Goal: Task Accomplishment & Management: Complete application form

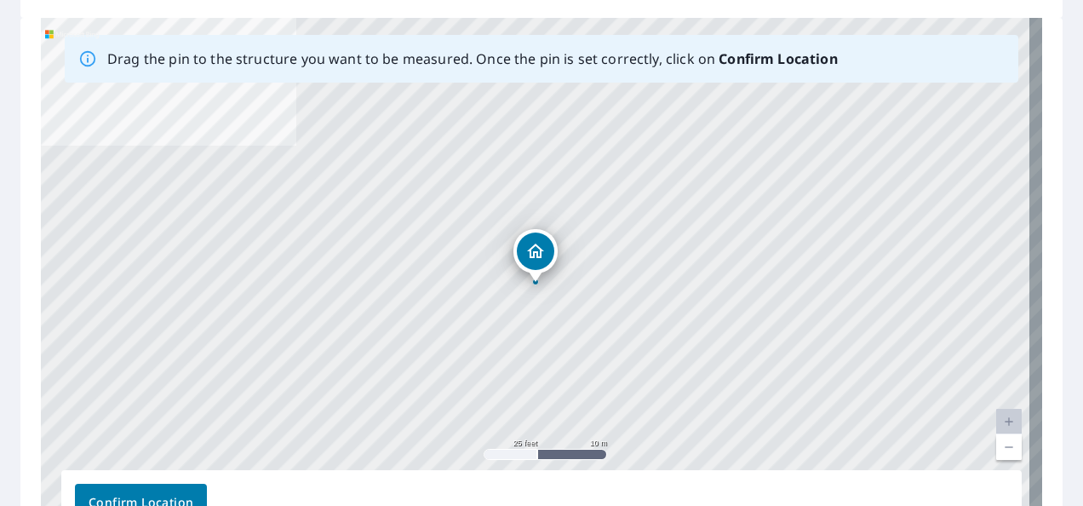
scroll to position [256, 0]
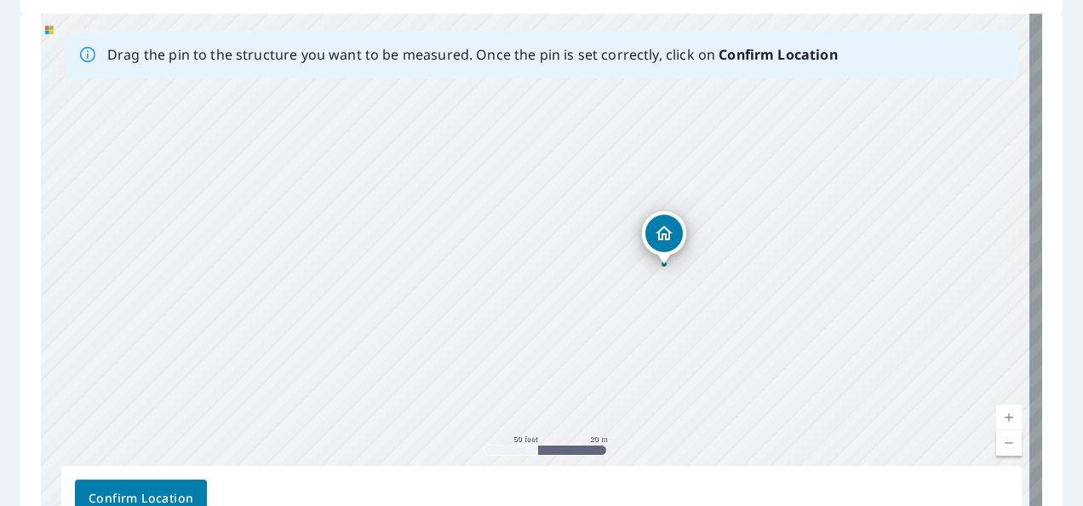
drag, startPoint x: 842, startPoint y: 370, endPoint x: 786, endPoint y: 334, distance: 65.9
click at [786, 334] on div "[STREET_ADDRESS][PERSON_NAME]" at bounding box center [542, 281] width 1002 height 534
drag, startPoint x: 859, startPoint y: 282, endPoint x: 795, endPoint y: 366, distance: 105.8
click at [795, 366] on div "[STREET_ADDRESS][PERSON_NAME]" at bounding box center [542, 281] width 1002 height 534
drag, startPoint x: 639, startPoint y: 246, endPoint x: 651, endPoint y: 244, distance: 12.2
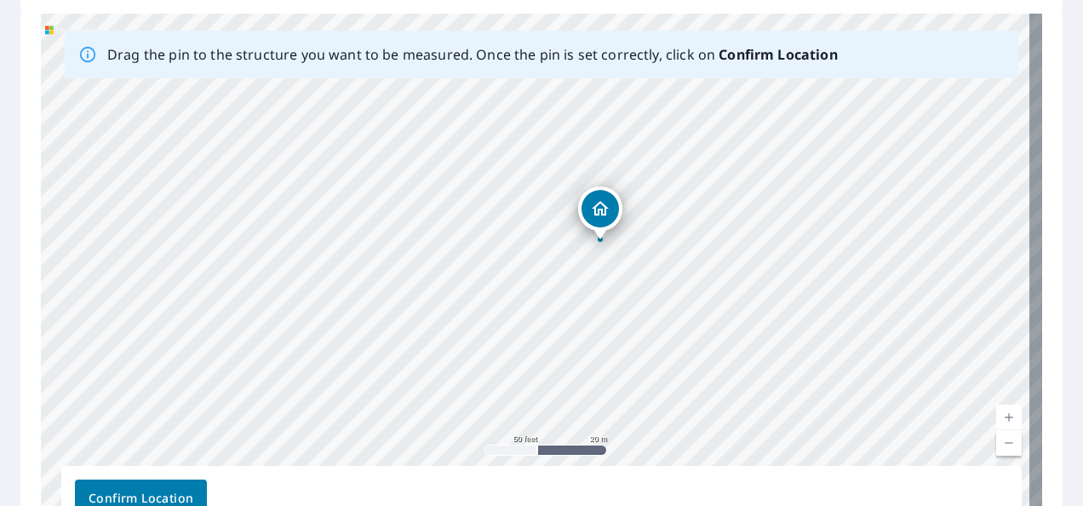
drag, startPoint x: 564, startPoint y: 320, endPoint x: 629, endPoint y: 282, distance: 75.2
click at [629, 282] on div "[STREET_ADDRESS][PERSON_NAME]" at bounding box center [542, 281] width 1002 height 534
click at [160, 491] on span "Confirm Location" at bounding box center [141, 498] width 105 height 21
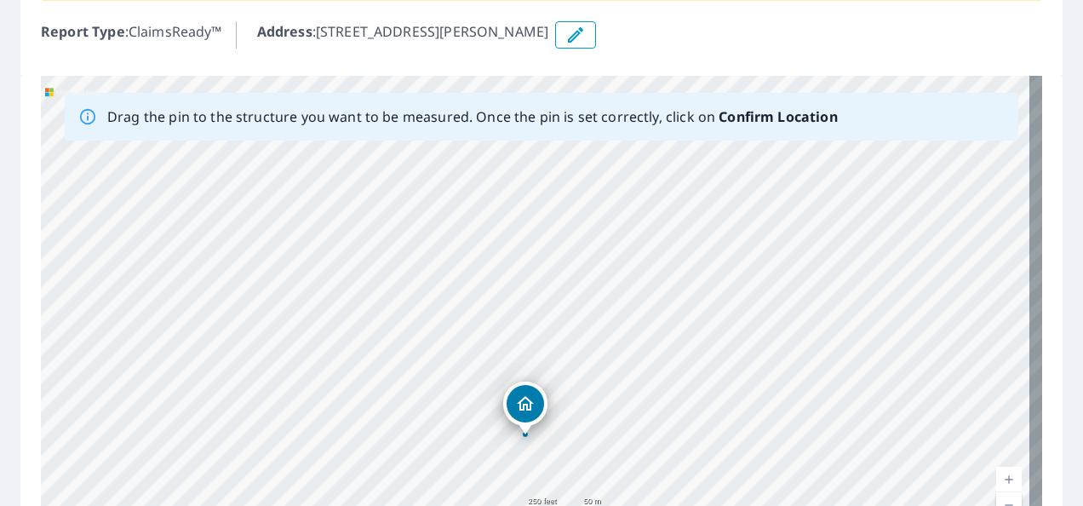
scroll to position [417, 0]
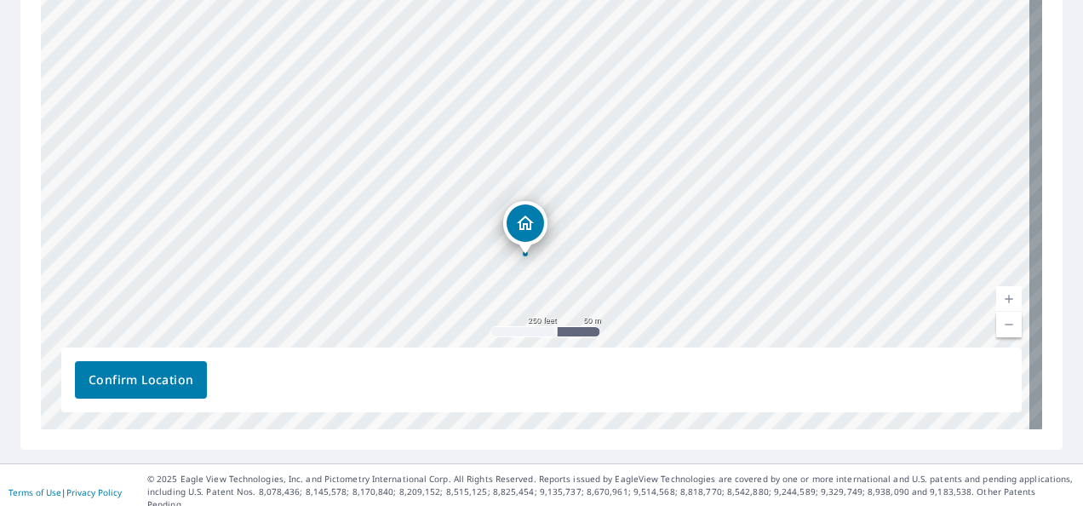
click at [100, 386] on span "Confirm Location" at bounding box center [141, 380] width 105 height 21
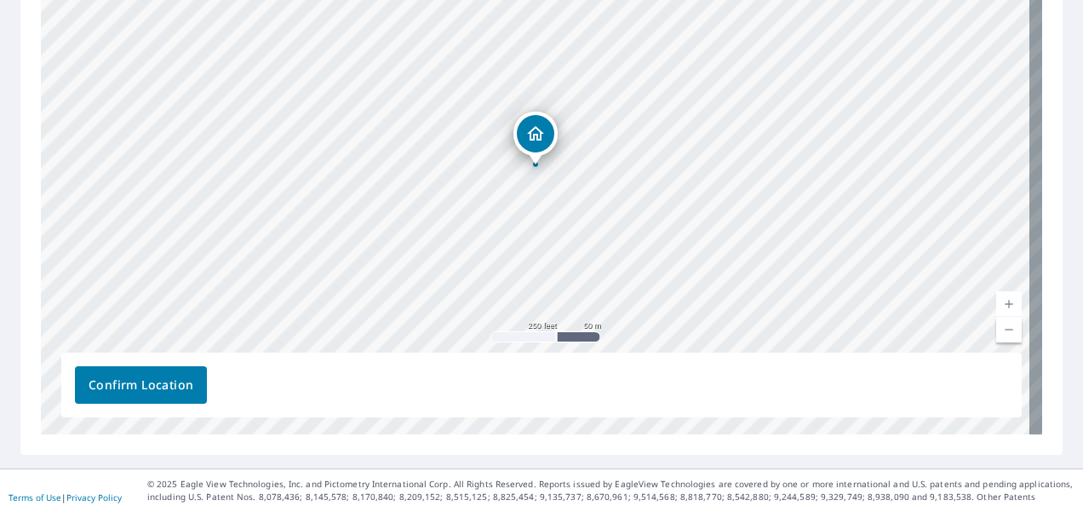
scroll to position [416, 0]
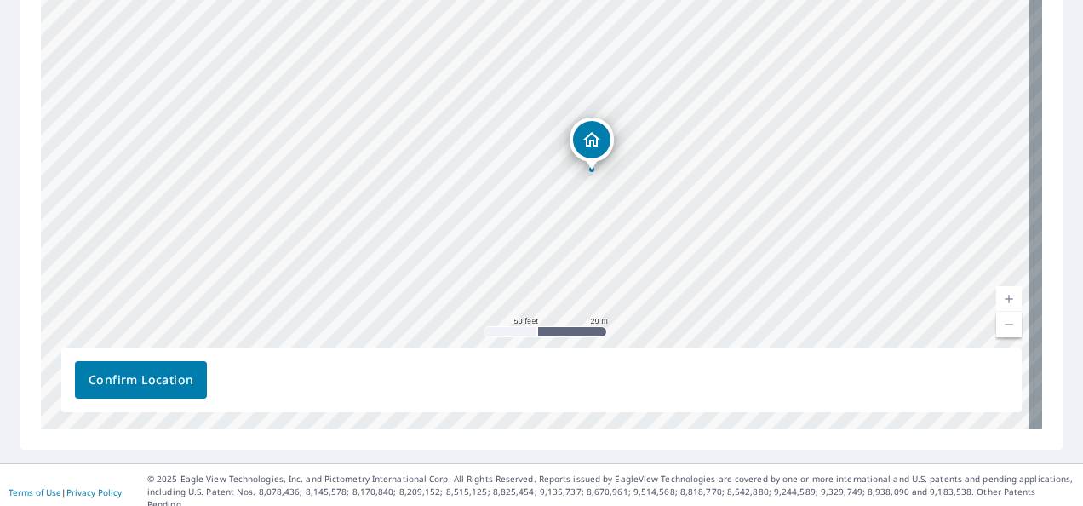
drag, startPoint x: 653, startPoint y: 73, endPoint x: 634, endPoint y: 206, distance: 134.3
click at [634, 206] on div "[STREET_ADDRESS][PERSON_NAME]" at bounding box center [542, 162] width 1002 height 534
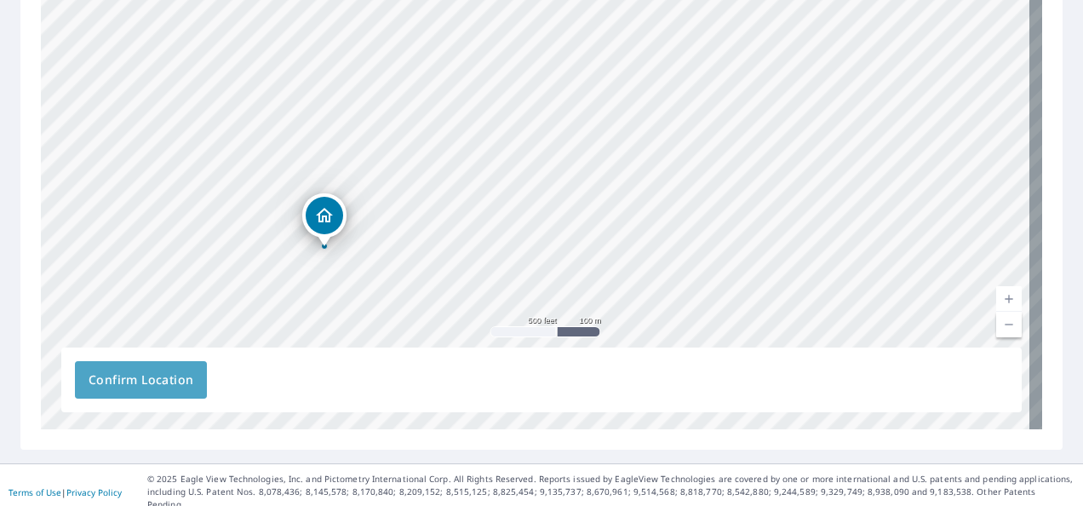
click at [140, 377] on span "Confirm Location" at bounding box center [141, 380] width 105 height 21
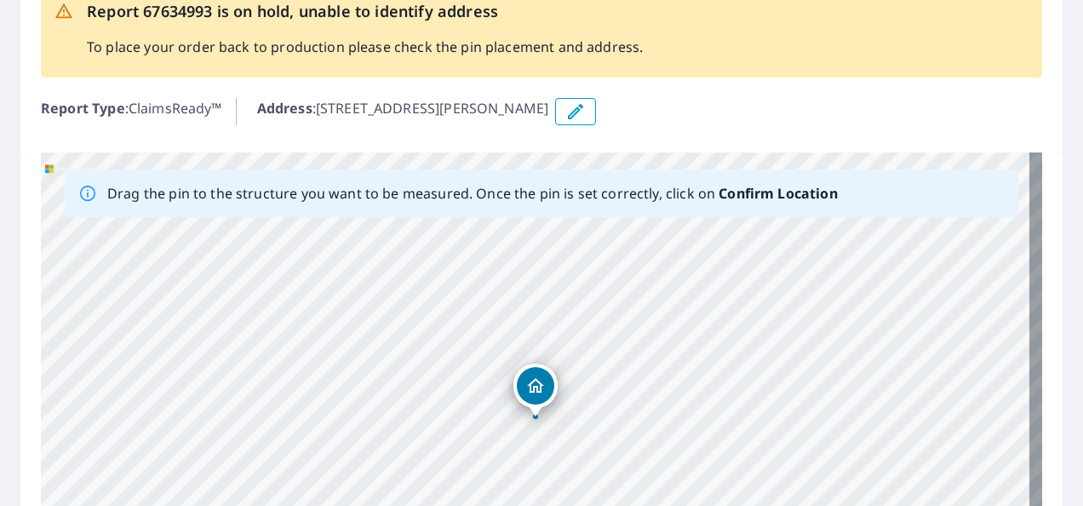
scroll to position [0, 0]
